Goal: Information Seeking & Learning: Learn about a topic

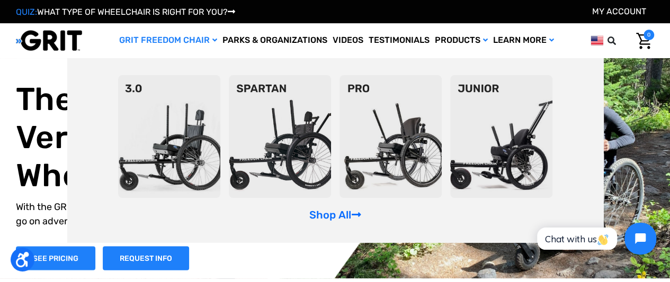
click at [278, 123] on img at bounding box center [280, 136] width 102 height 123
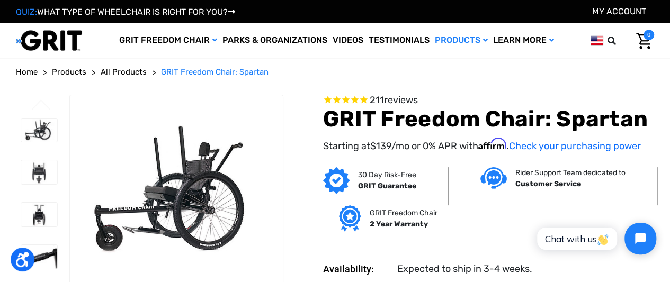
click at [80, 45] on img at bounding box center [49, 41] width 66 height 22
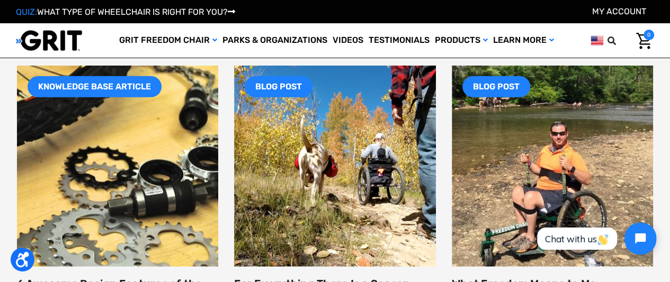
scroll to position [1476, 0]
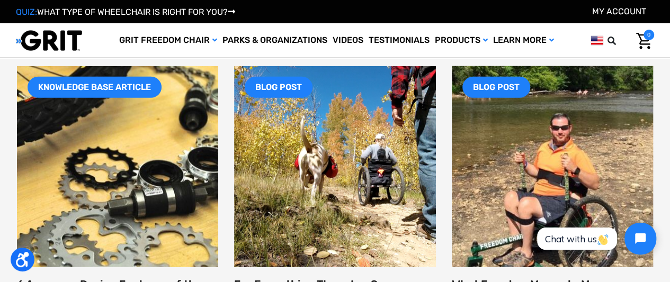
click at [560, 178] on img at bounding box center [552, 167] width 242 height 242
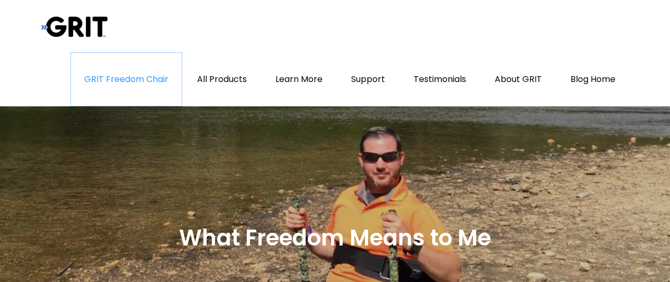
click at [152, 79] on link "GRIT Freedom Chair" at bounding box center [126, 79] width 111 height 53
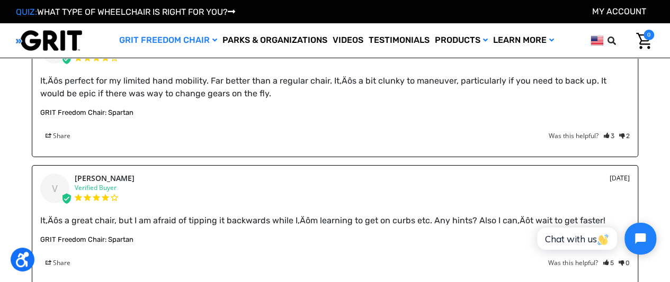
scroll to position [1984, 0]
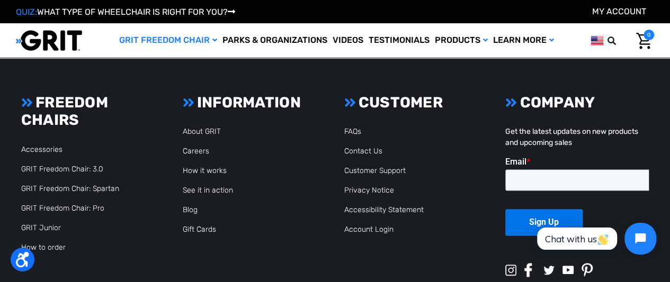
scroll to position [2657, 0]
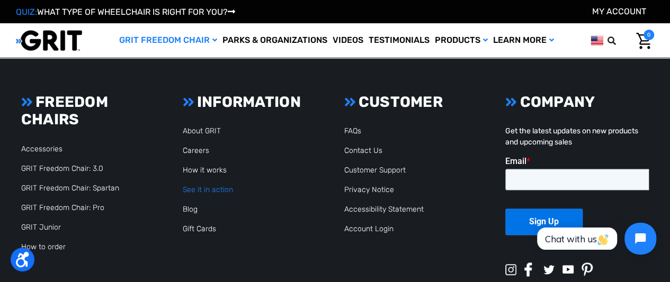
click at [200, 186] on link "See it in action" at bounding box center [208, 189] width 50 height 9
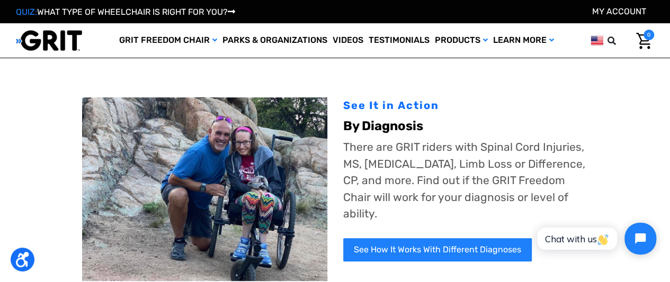
scroll to position [238, 0]
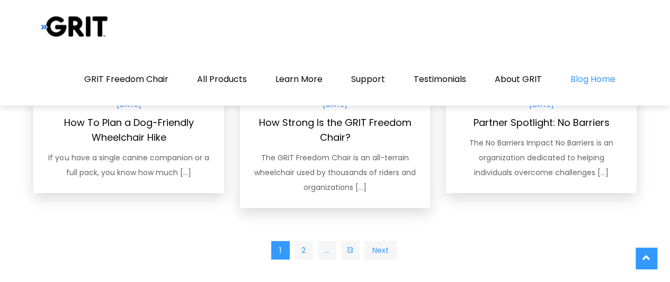
scroll to position [1007, 0]
click at [303, 242] on link "2" at bounding box center [303, 250] width 19 height 19
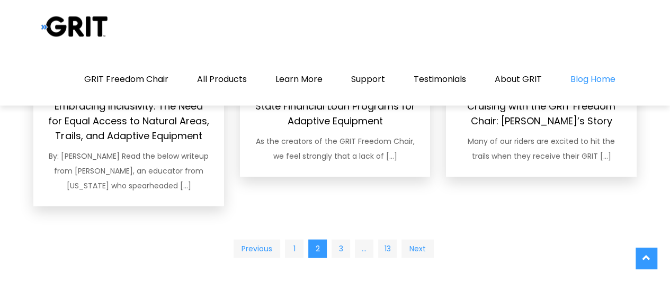
scroll to position [1058, 0]
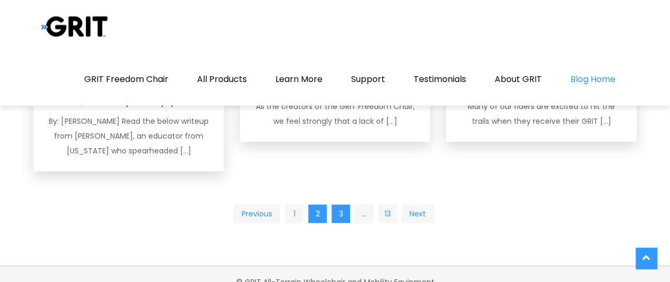
click at [341, 205] on link "3" at bounding box center [340, 214] width 19 height 19
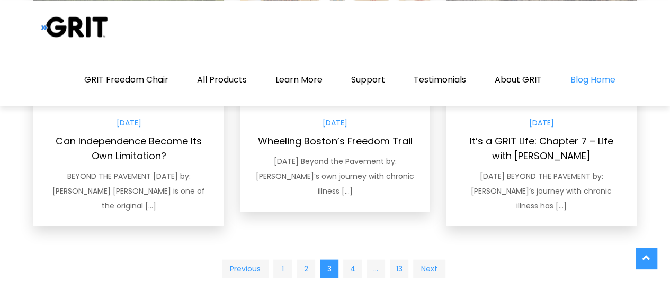
scroll to position [1004, 0]
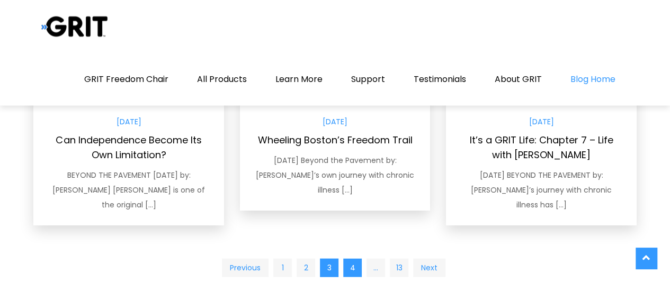
click at [350, 259] on link "4" at bounding box center [352, 268] width 19 height 19
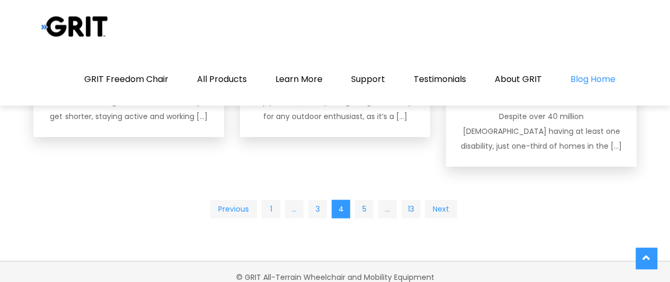
scroll to position [1073, 0]
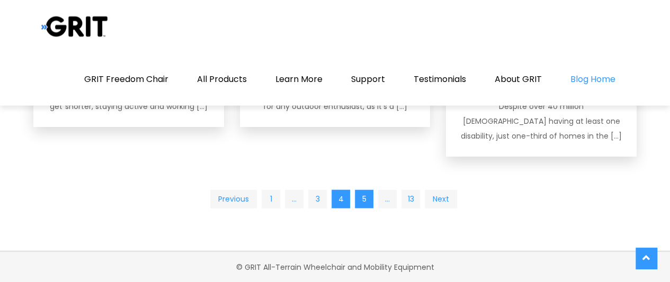
click at [365, 196] on link "5" at bounding box center [364, 199] width 19 height 19
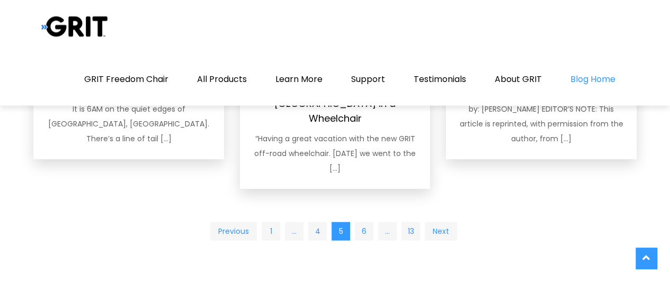
scroll to position [1041, 0]
click at [365, 222] on link "6" at bounding box center [364, 231] width 19 height 19
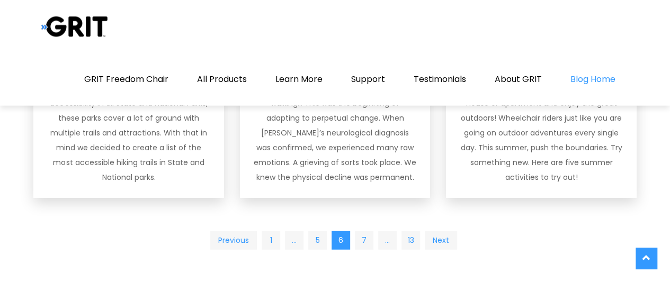
scroll to position [1266, 0]
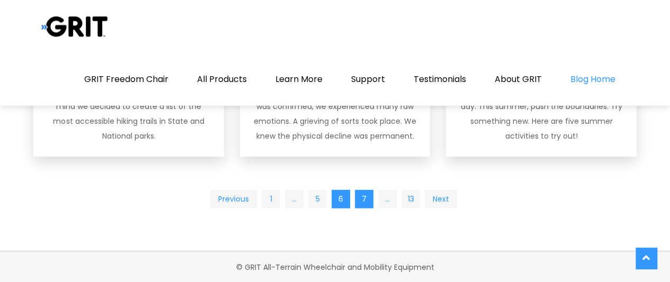
click at [366, 195] on link "7" at bounding box center [364, 199] width 19 height 19
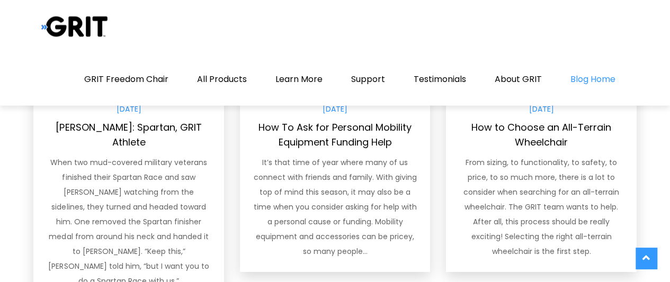
scroll to position [1214, 0]
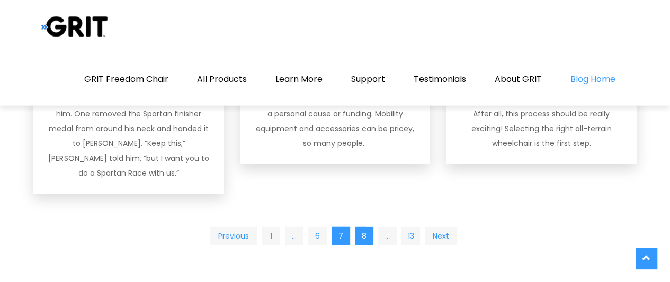
click at [358, 227] on link "8" at bounding box center [364, 236] width 19 height 19
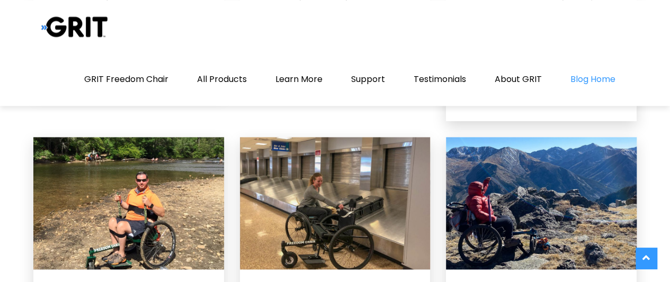
scroll to position [632, 0]
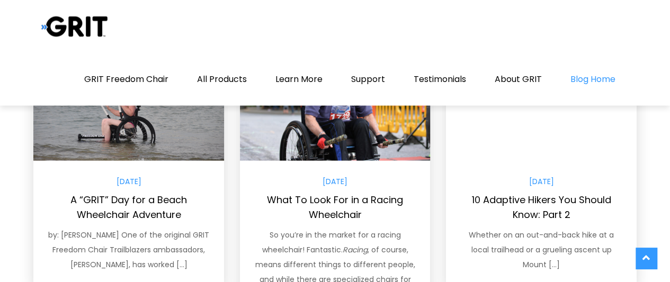
click at [358, 227] on div "May 25, 2021 What To Look For in a Racing Wheelchair So you’re in the market fo…" at bounding box center [335, 260] width 190 height 199
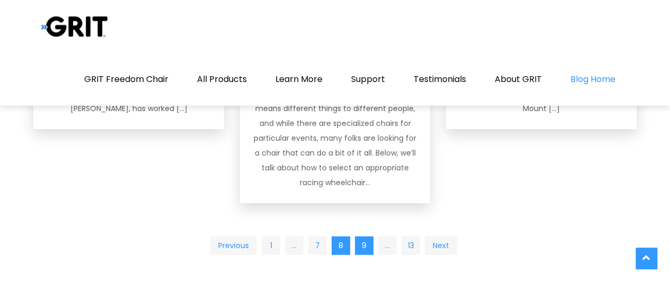
click at [363, 248] on link "9" at bounding box center [364, 246] width 19 height 19
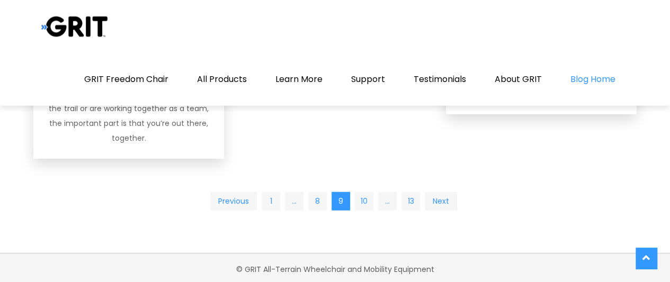
scroll to position [1236, 0]
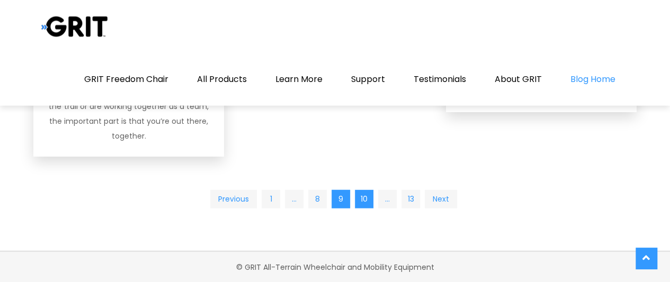
click at [364, 200] on link "10" at bounding box center [364, 199] width 19 height 19
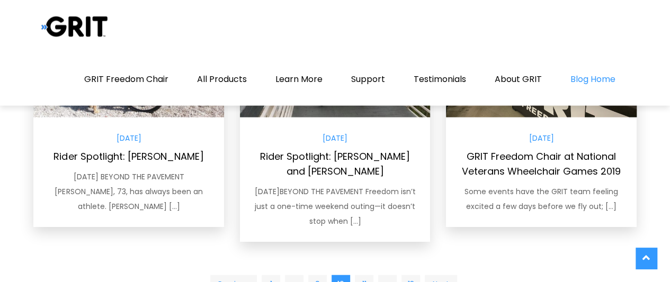
scroll to position [1147, 0]
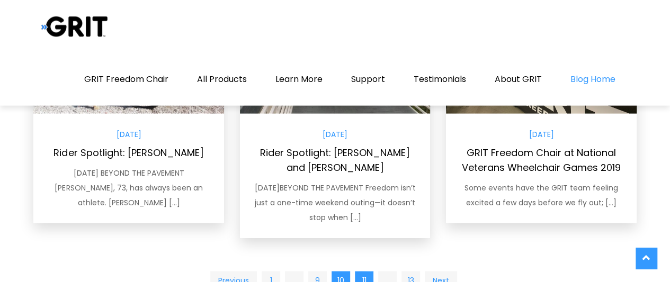
click at [365, 272] on link "11" at bounding box center [364, 281] width 19 height 19
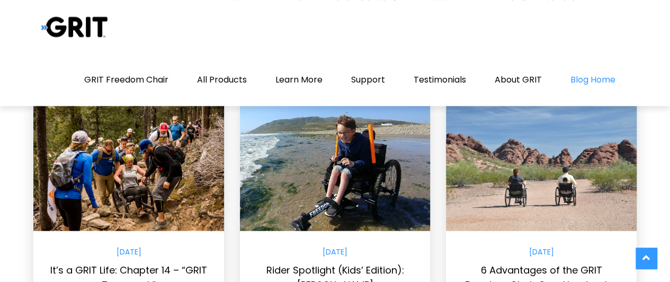
scroll to position [942, 0]
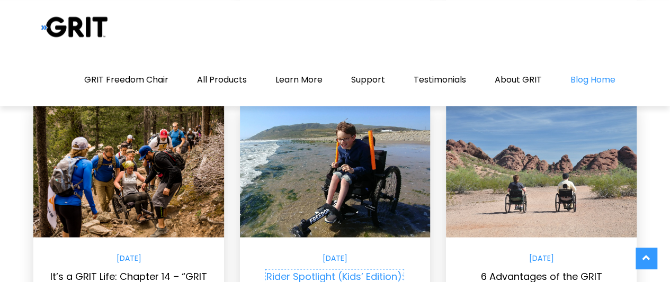
click at [356, 269] on link "Rider Spotlight (Kids’ Edition): Ollie" at bounding box center [335, 283] width 138 height 28
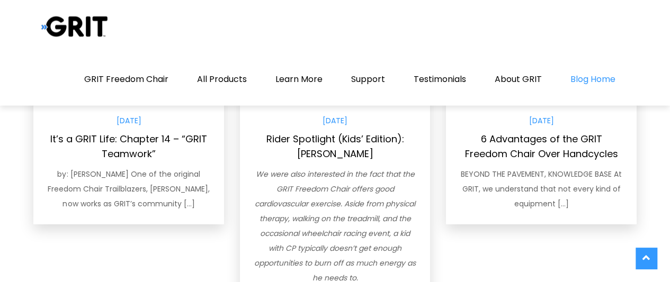
scroll to position [1192, 0]
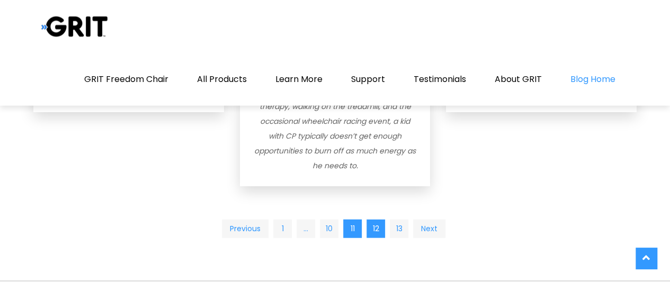
click at [377, 220] on link "12" at bounding box center [375, 229] width 19 height 19
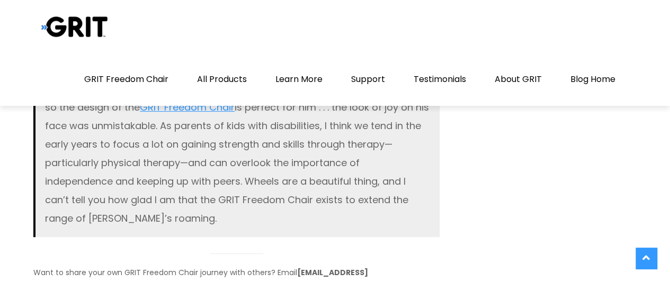
scroll to position [2129, 0]
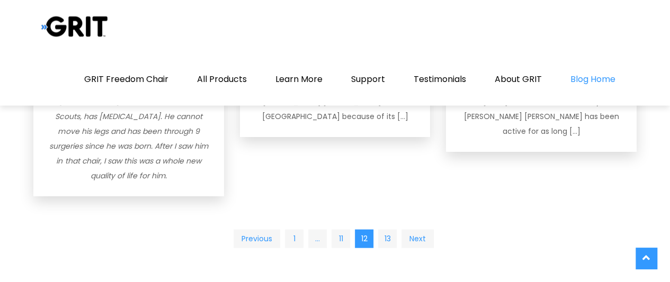
scroll to position [1064, 0]
click at [386, 229] on link "13" at bounding box center [387, 238] width 19 height 19
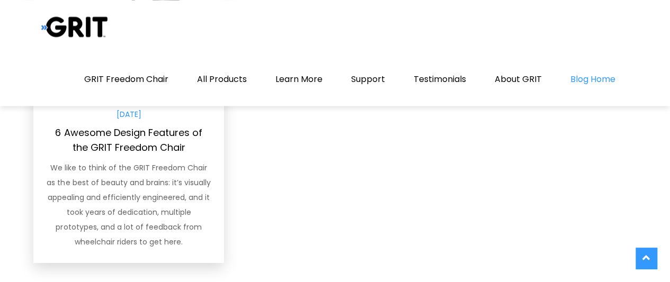
scroll to position [859, 0]
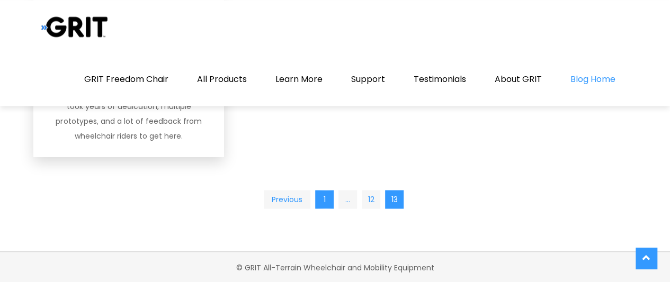
click at [328, 197] on link "1" at bounding box center [324, 199] width 19 height 19
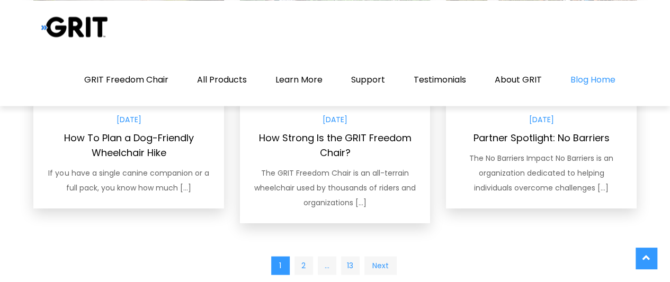
scroll to position [1058, 0]
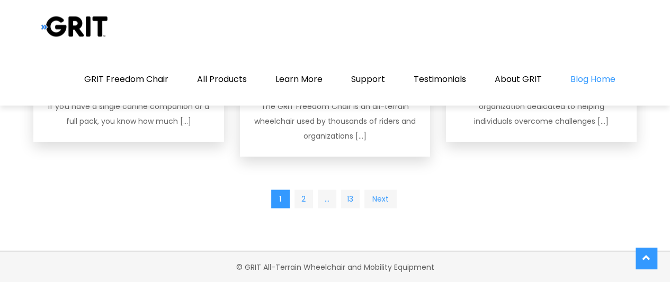
click at [325, 198] on span "…" at bounding box center [327, 199] width 19 height 19
click at [309, 199] on link "2" at bounding box center [303, 199] width 19 height 19
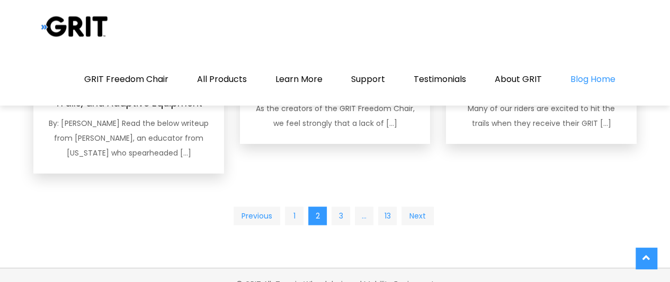
scroll to position [1058, 0]
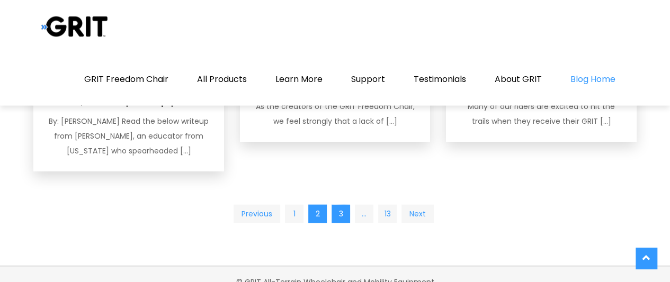
click at [335, 205] on link "3" at bounding box center [340, 214] width 19 height 19
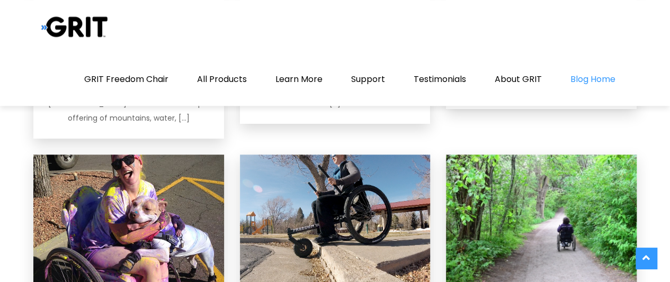
scroll to position [642, 0]
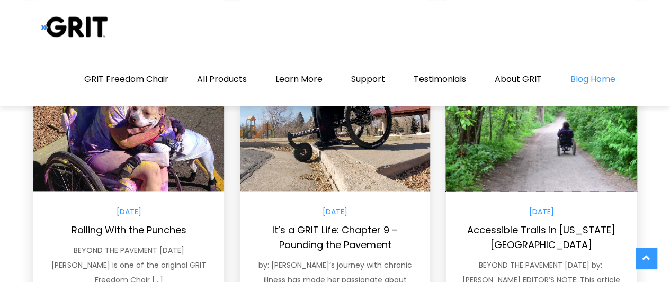
click at [550, 166] on link at bounding box center [541, 125] width 190 height 132
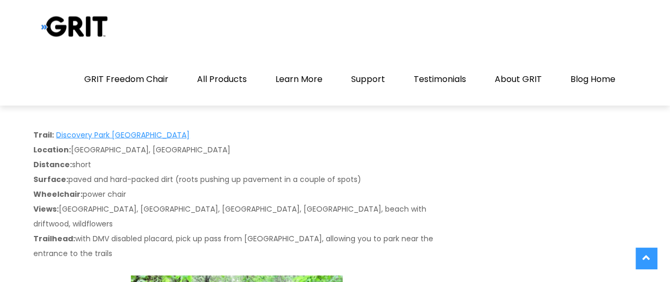
scroll to position [1199, 0]
